Goal: Task Accomplishment & Management: Complete application form

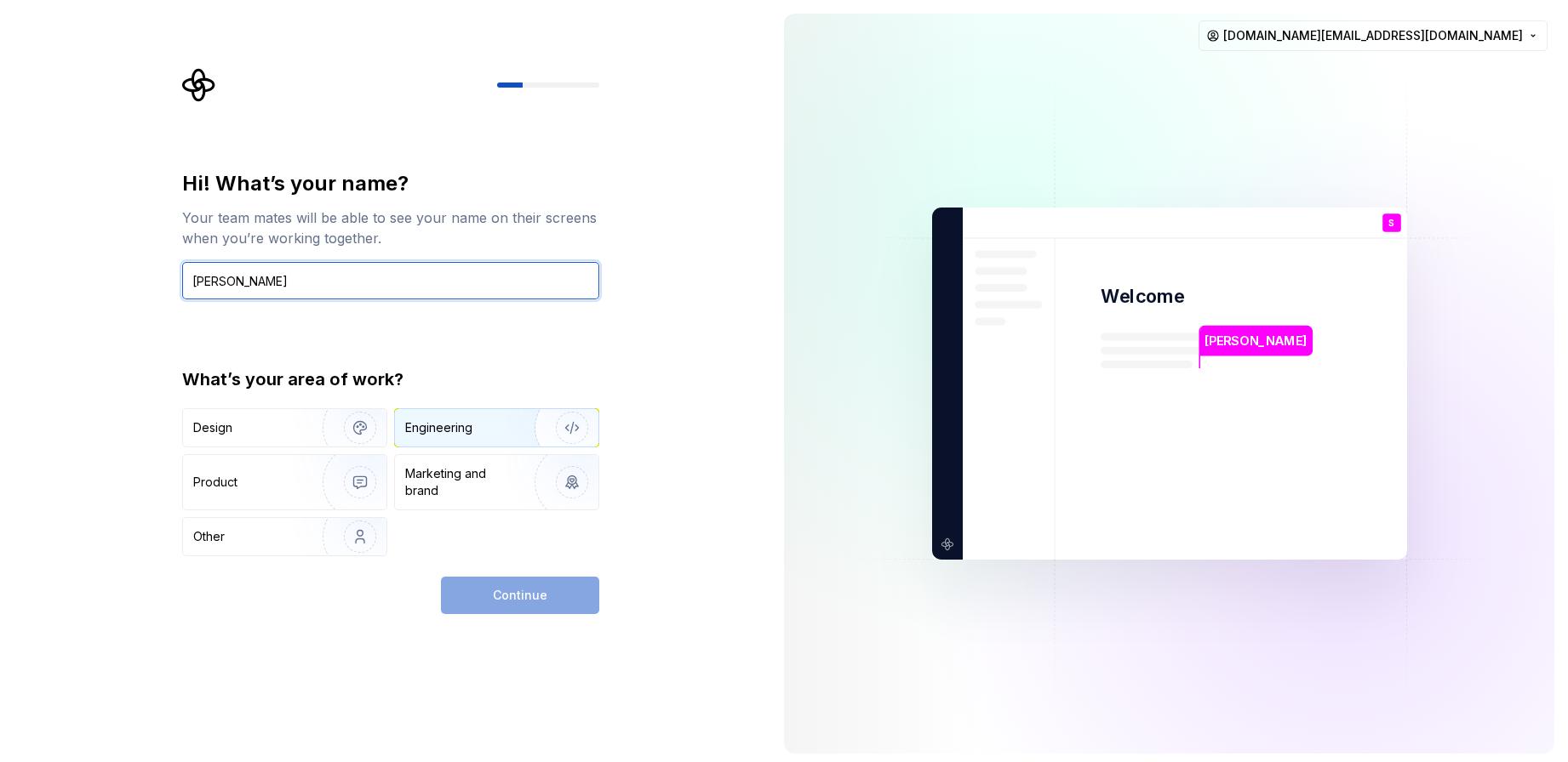
type input "Shaidan Shaari"
click at [462, 442] on div "Engineering" at bounding box center [496, 427] width 203 height 37
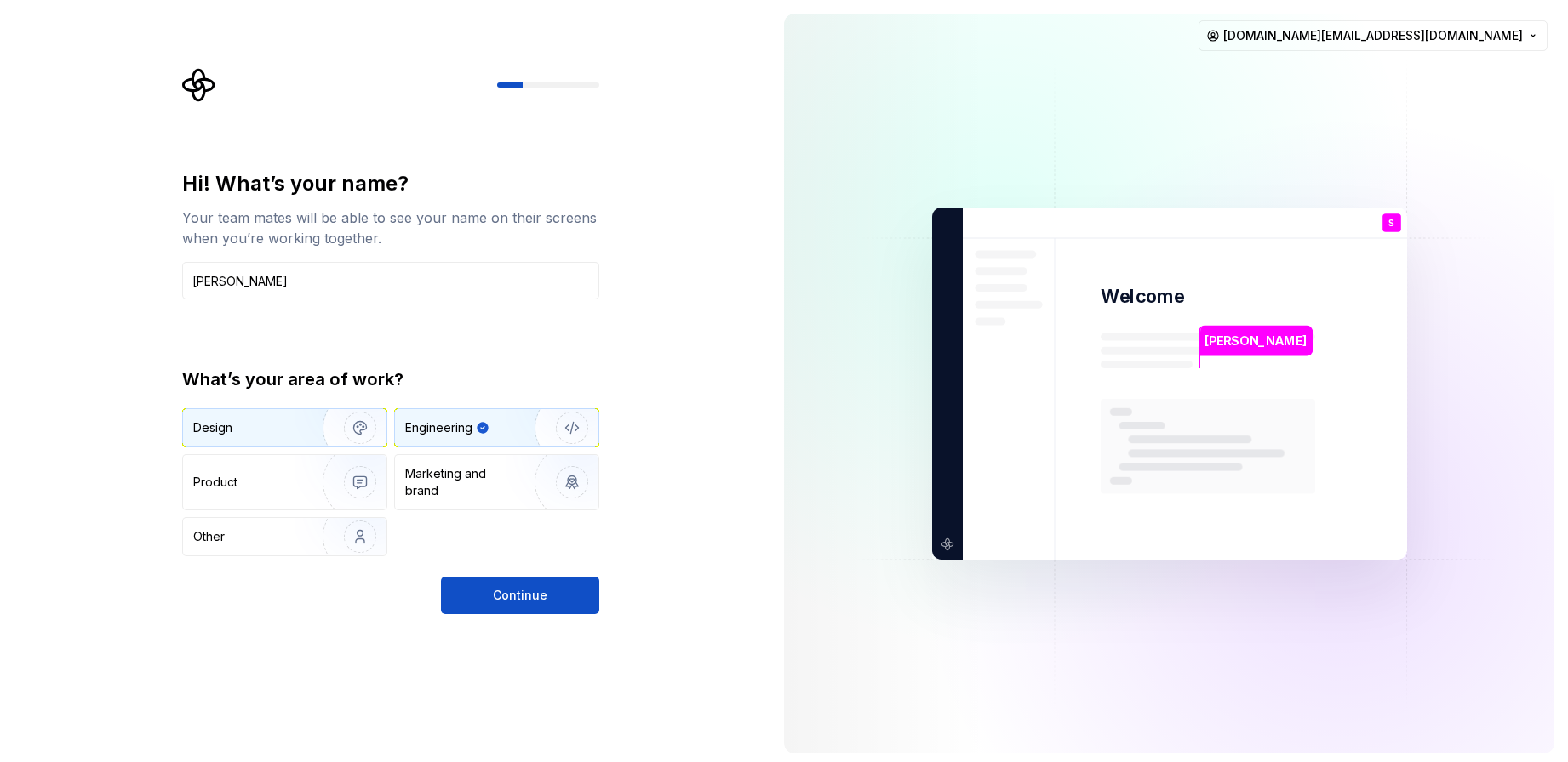
click at [311, 443] on img "button" at bounding box center [349, 428] width 109 height 114
click at [447, 442] on div "Engineering" at bounding box center [496, 427] width 203 height 37
click at [280, 553] on div "Other" at bounding box center [284, 536] width 203 height 37
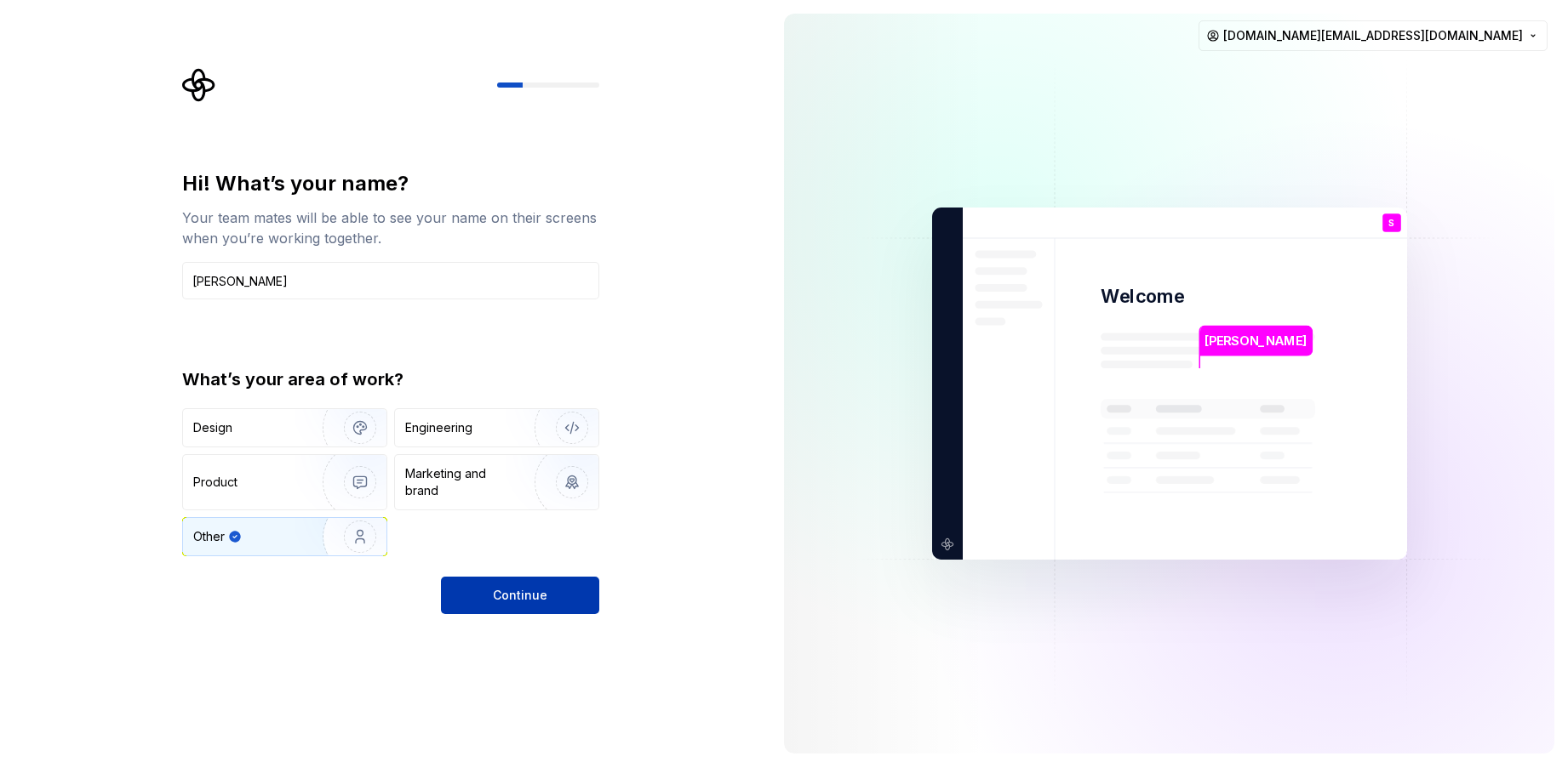
click at [476, 591] on button "Continue" at bounding box center [520, 595] width 159 height 37
